Goal: Task Accomplishment & Management: Manage account settings

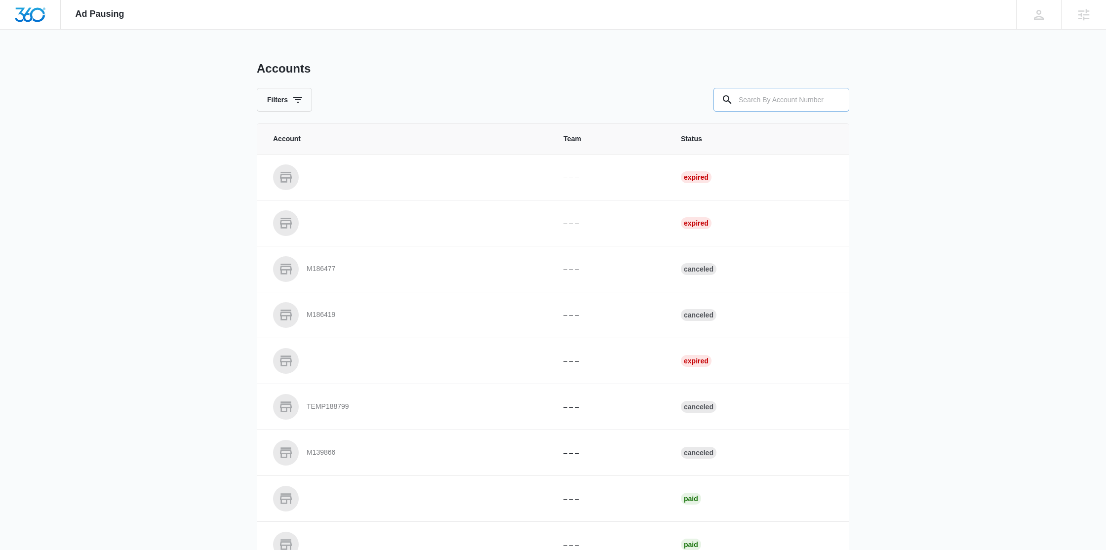
click at [768, 98] on input "text" at bounding box center [782, 100] width 136 height 24
paste input "M324895"
type input "M324895"
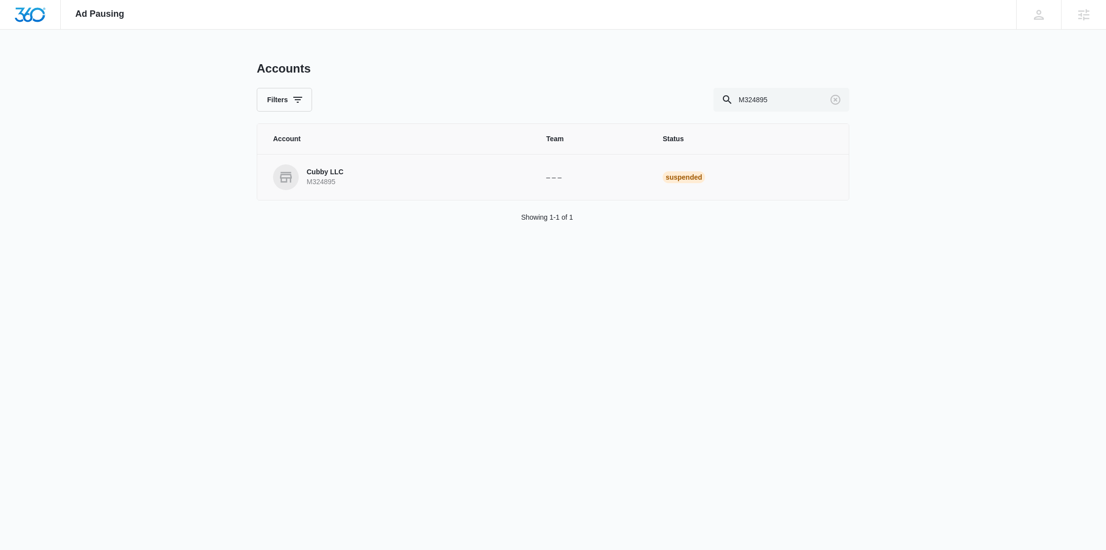
click at [337, 171] on p "Cubby LLC" at bounding box center [325, 172] width 37 height 10
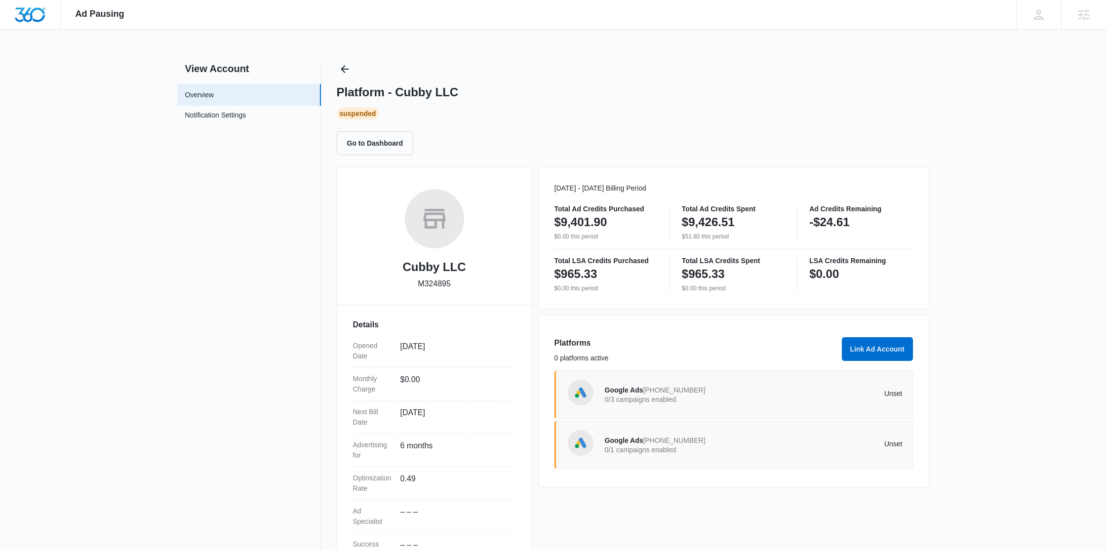
click at [765, 402] on div "Google Ads [PHONE_NUMBER] 0/3 campaigns enabled Unset" at bounding box center [754, 395] width 298 height 28
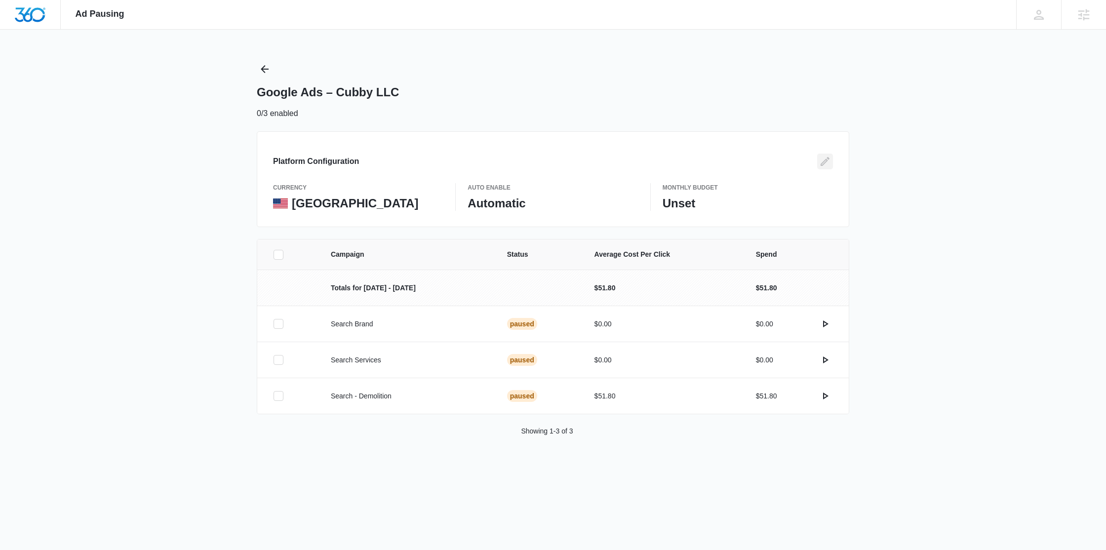
click at [819, 159] on icon "Edit" at bounding box center [825, 162] width 12 height 12
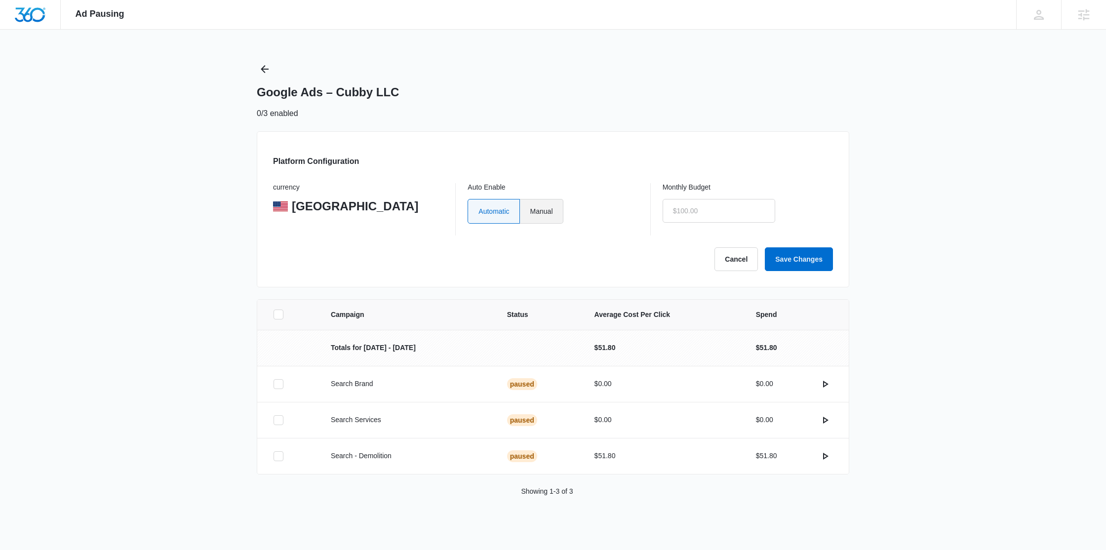
click at [542, 213] on label "Manual" at bounding box center [541, 211] width 43 height 25
click at [530, 211] on input "Manual" at bounding box center [530, 211] width 0 height 0
radio input "true"
click at [694, 212] on input "text" at bounding box center [719, 211] width 113 height 24
type input "$0.00"
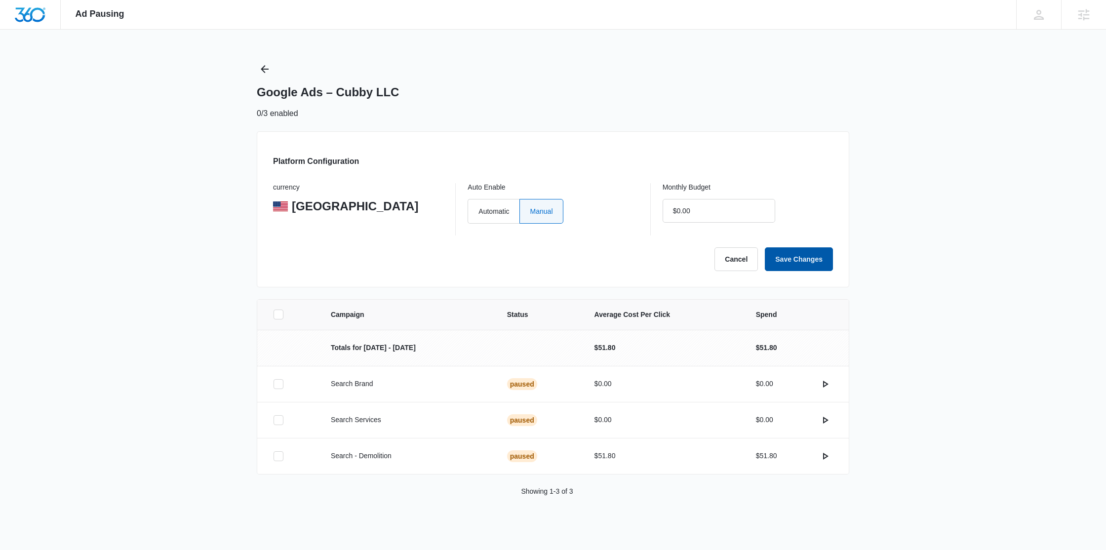
click at [791, 257] on button "Save Changes" at bounding box center [799, 259] width 68 height 24
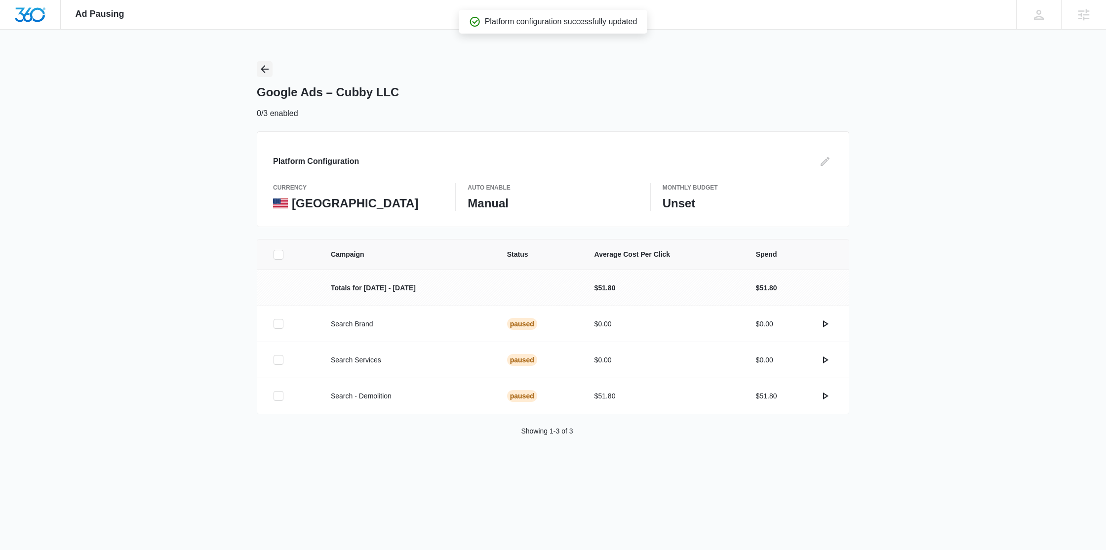
click at [265, 71] on icon "Back" at bounding box center [265, 69] width 12 height 12
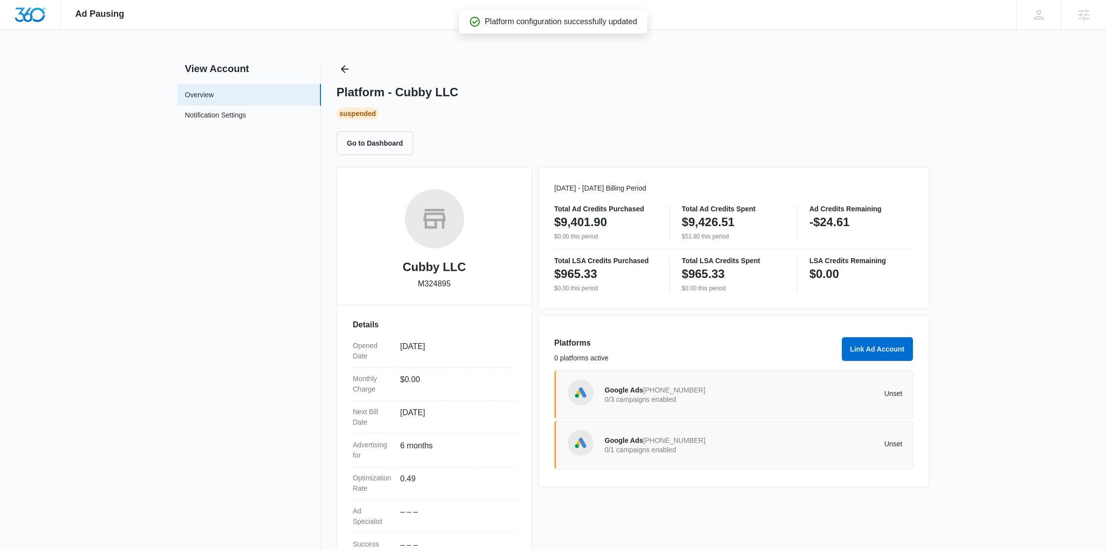
click at [824, 448] on div "Unset" at bounding box center [828, 445] width 149 height 9
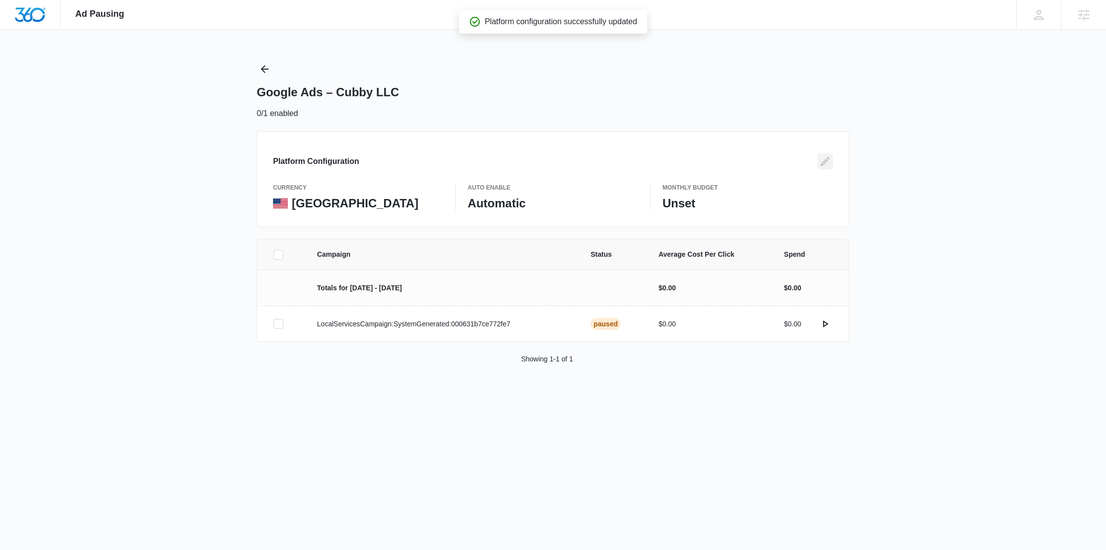
click at [821, 166] on icon "Edit" at bounding box center [825, 162] width 12 height 12
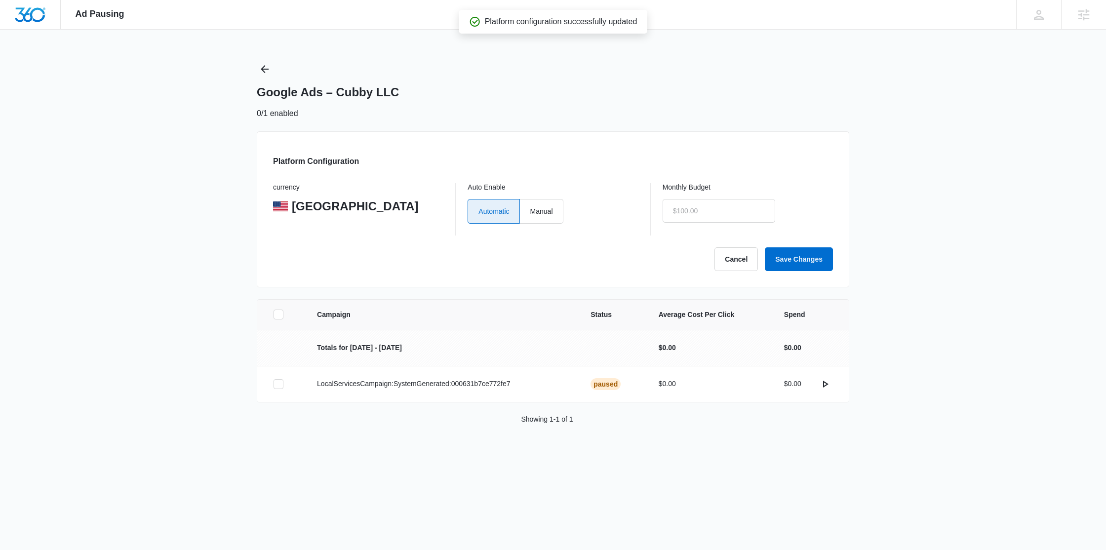
click at [519, 222] on label "Automatic" at bounding box center [494, 211] width 52 height 25
click at [479, 211] on input "Automatic" at bounding box center [478, 211] width 0 height 0
click at [535, 218] on label "Manual" at bounding box center [541, 211] width 43 height 25
click at [530, 211] on input "Manual" at bounding box center [530, 211] width 0 height 0
radio input "true"
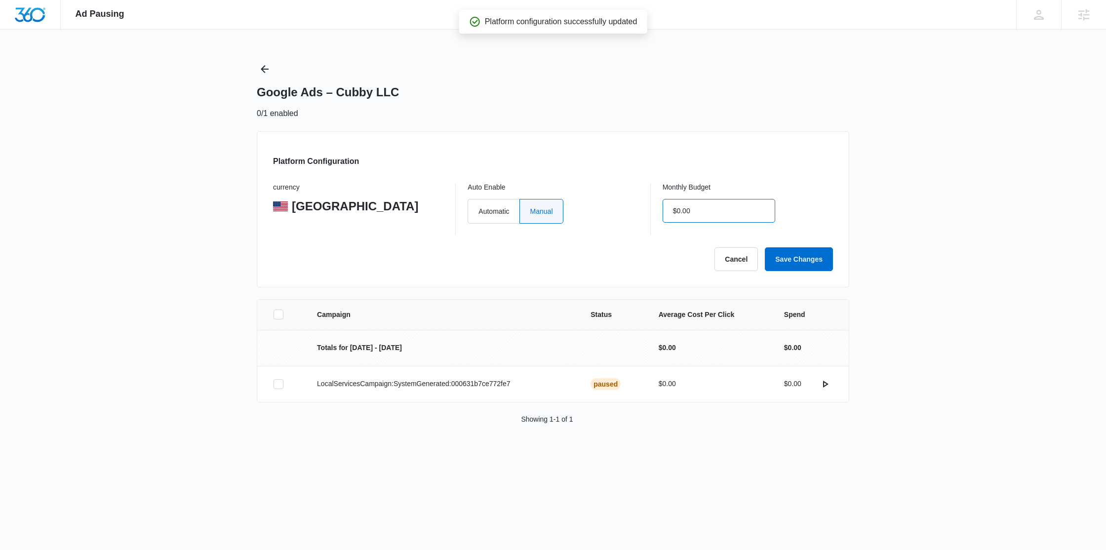
click at [699, 213] on input "$0.00" at bounding box center [719, 211] width 113 height 24
click at [798, 264] on button "Save Changes" at bounding box center [799, 259] width 68 height 24
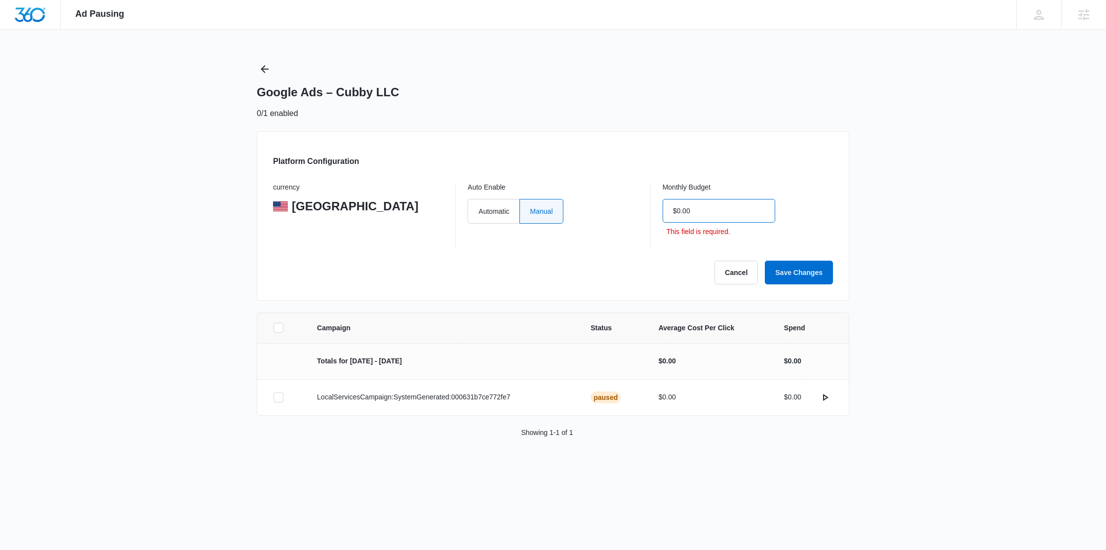
click at [740, 202] on input "$0.00" at bounding box center [719, 211] width 113 height 24
type input "$0.00"
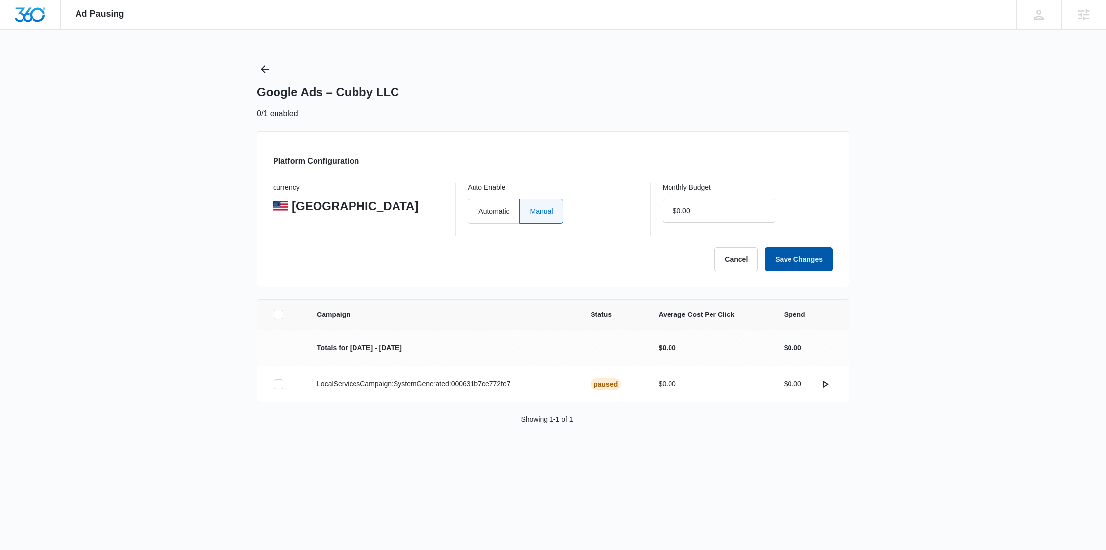
click at [786, 252] on button "Save Changes" at bounding box center [799, 259] width 68 height 24
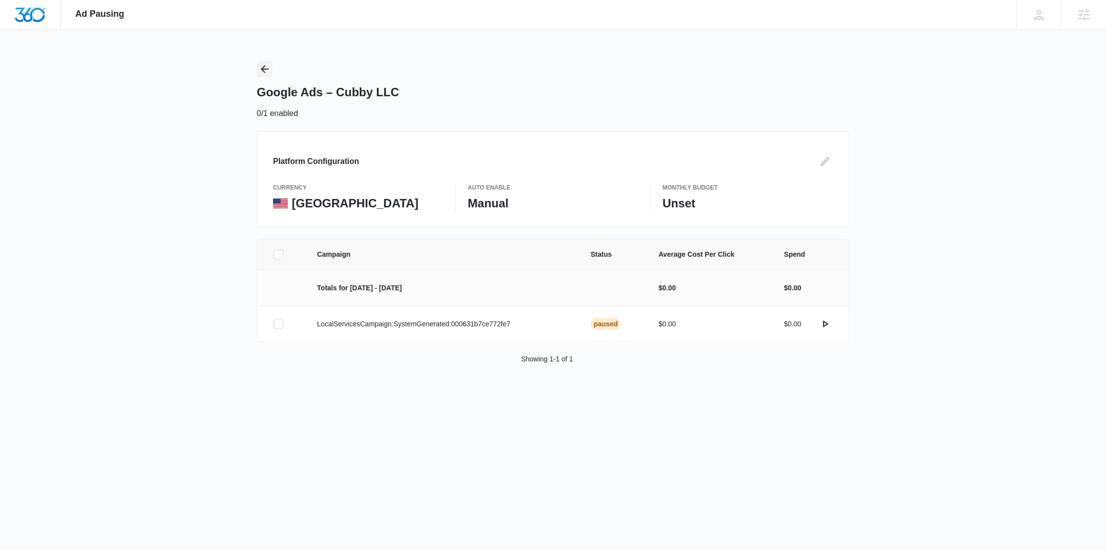
click at [267, 70] on icon "Back" at bounding box center [265, 69] width 12 height 12
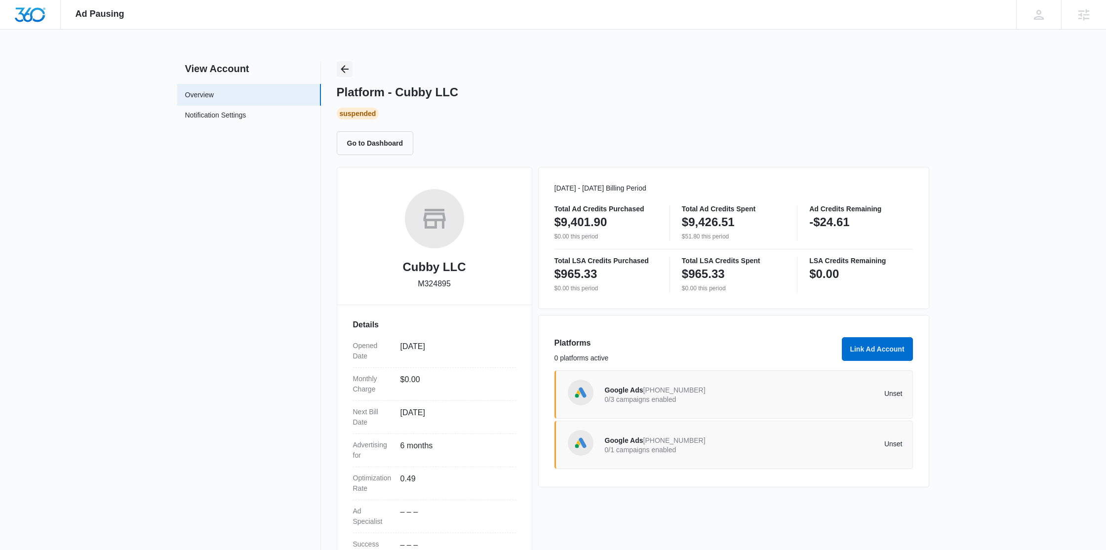
click at [341, 65] on icon "Back" at bounding box center [345, 69] width 12 height 12
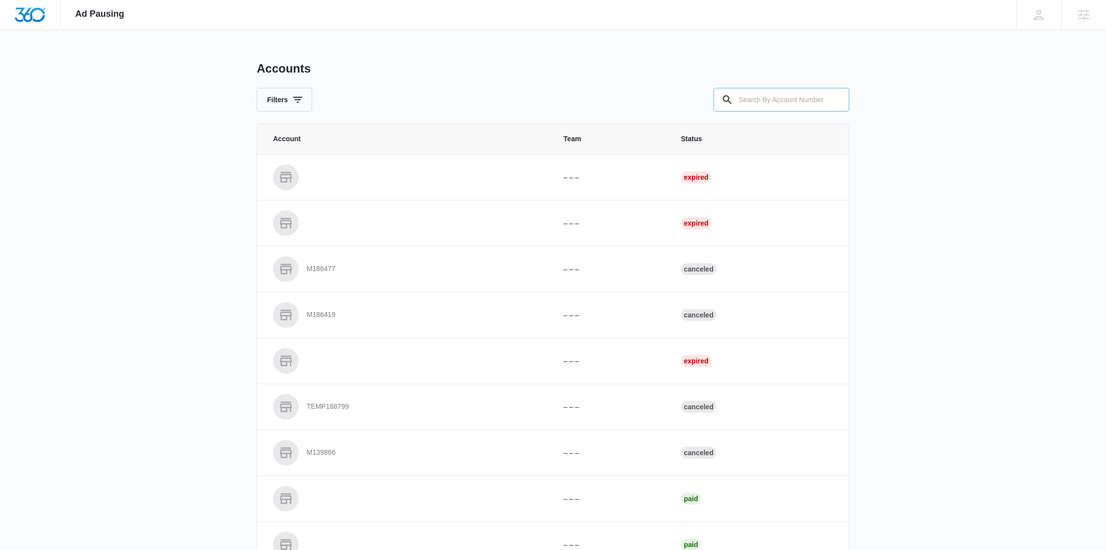
click at [780, 97] on input "text" at bounding box center [782, 100] width 136 height 24
paste input "M335366"
type input "M335366"
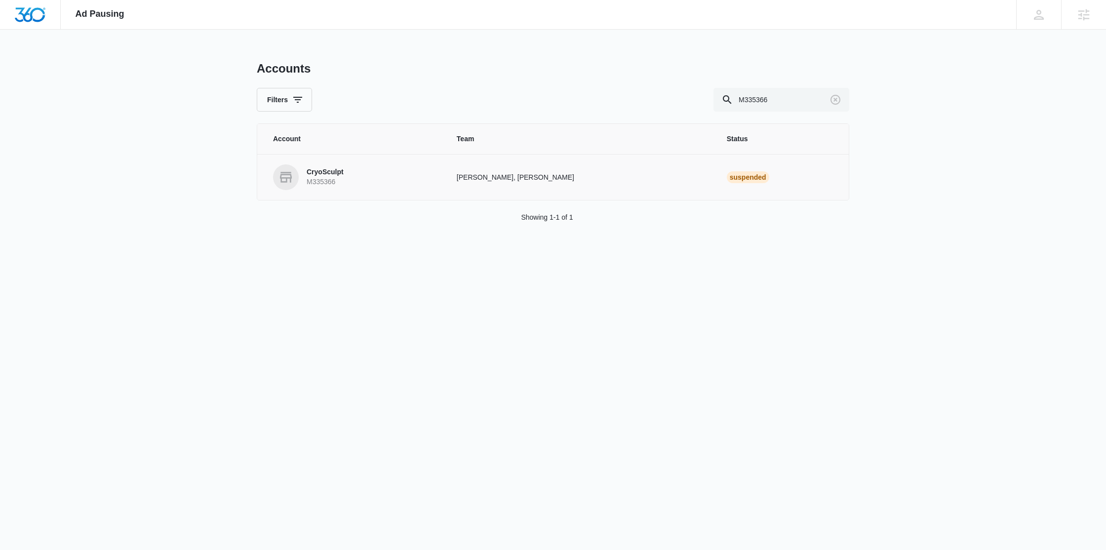
click at [326, 166] on link "CryoSculpt M335366" at bounding box center [353, 177] width 160 height 26
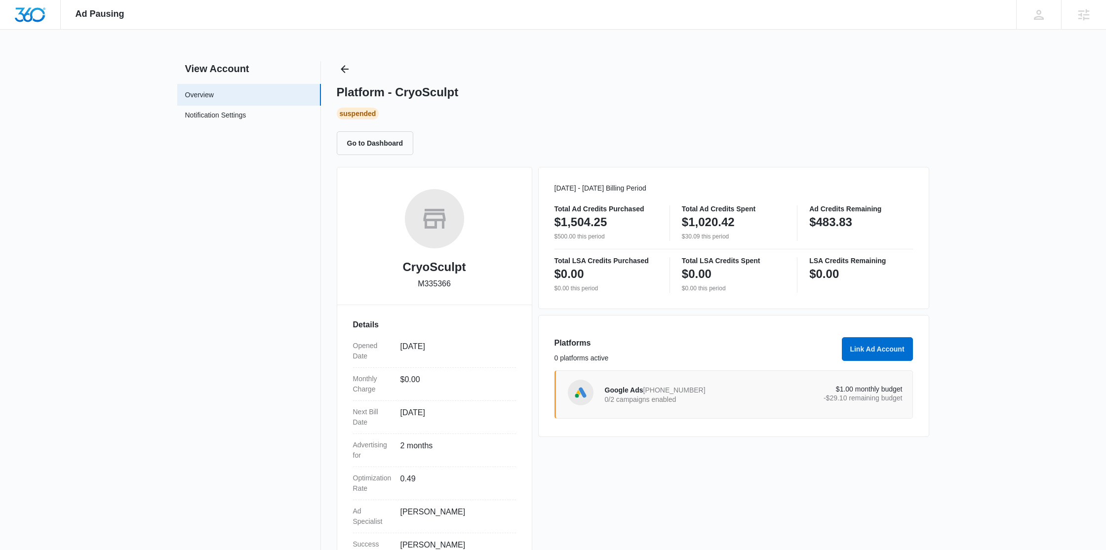
click at [763, 401] on p "-$29.10 remaining budget" at bounding box center [828, 398] width 149 height 7
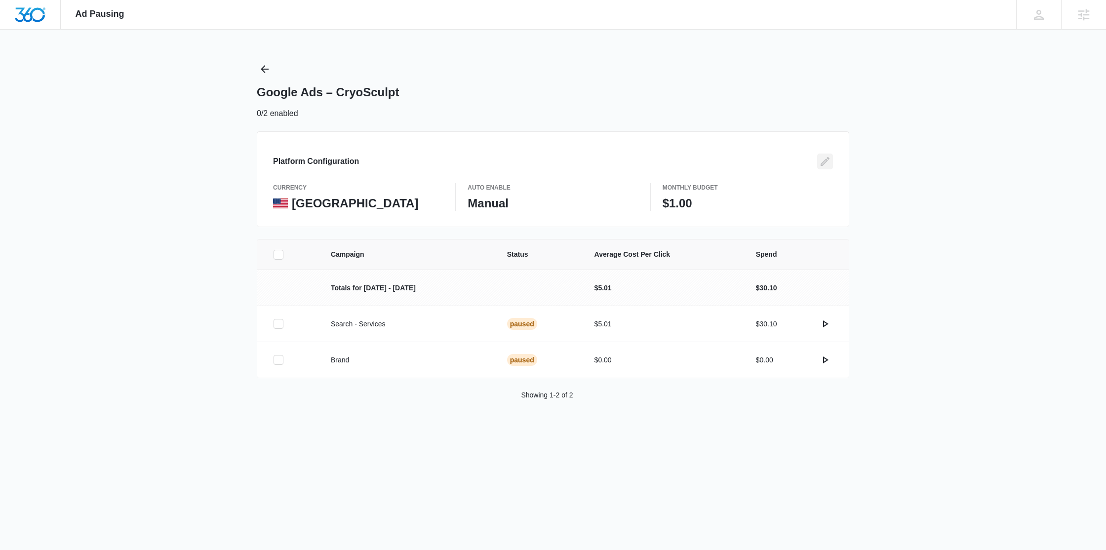
click at [825, 161] on icon "Edit" at bounding box center [825, 161] width 9 height 9
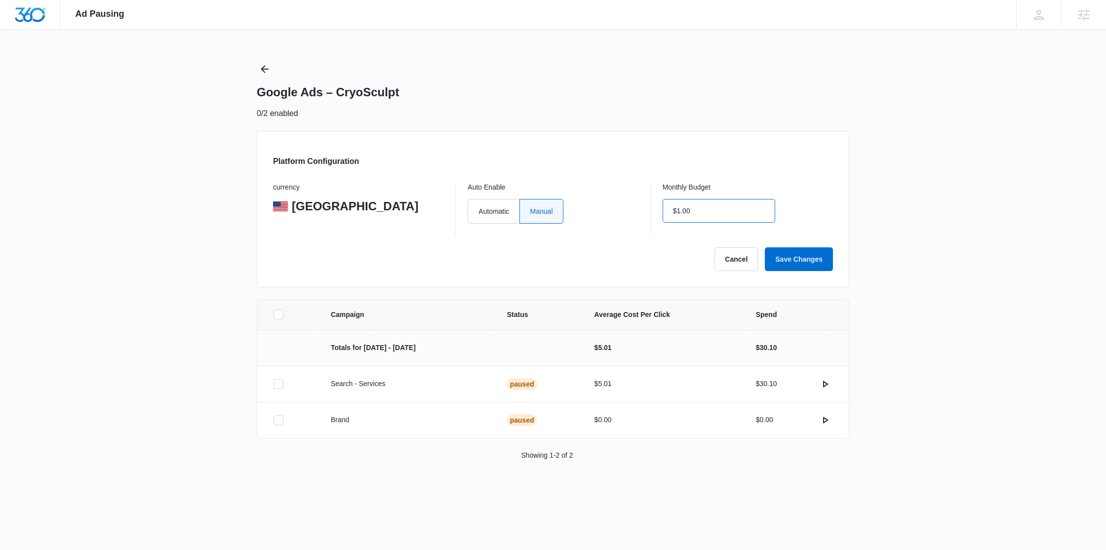
click at [735, 214] on input "$1.00" at bounding box center [719, 211] width 113 height 24
type input "$0.00"
click at [777, 253] on button "Save Changes" at bounding box center [799, 259] width 68 height 24
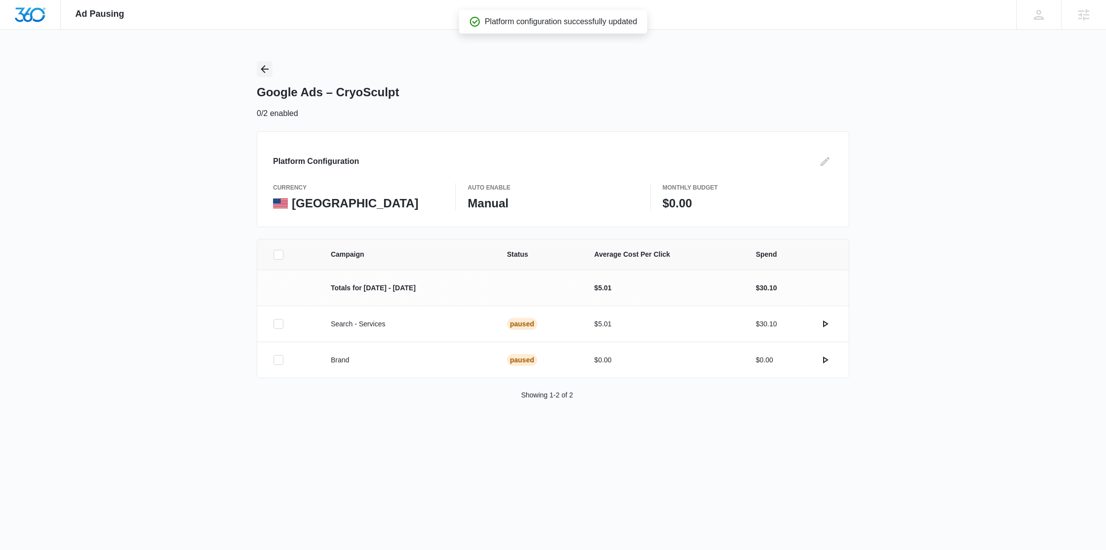
click at [263, 65] on icon "Back" at bounding box center [265, 69] width 12 height 12
